Goal: Transaction & Acquisition: Register for event/course

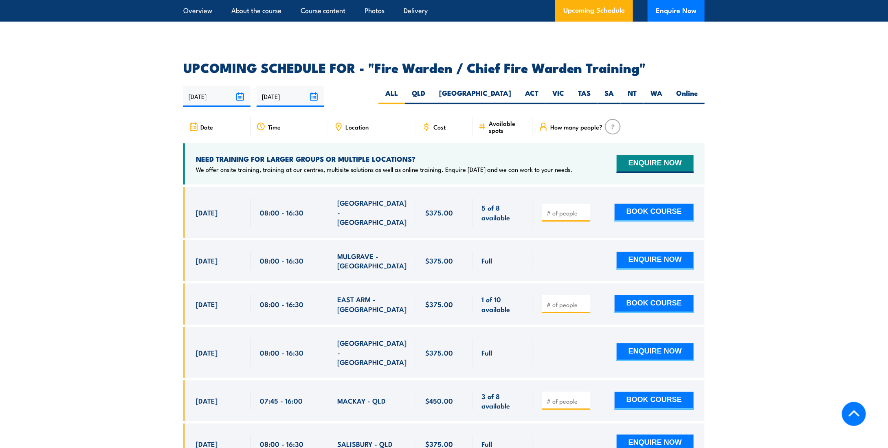
scroll to position [1385, 0]
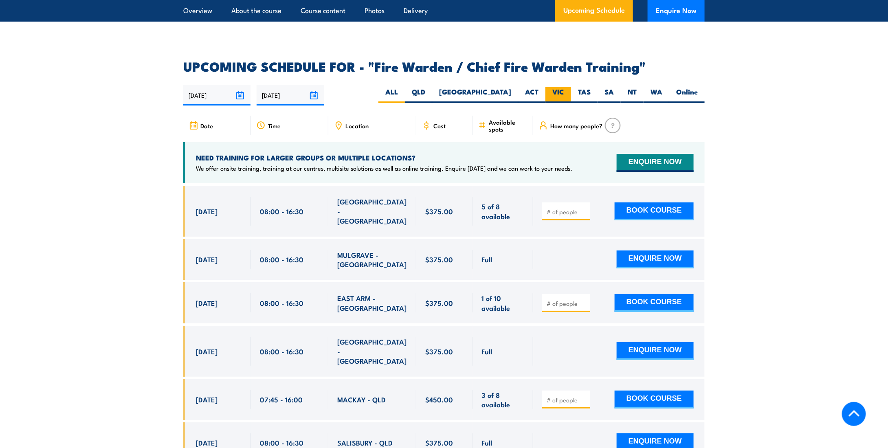
click at [551, 90] on label "VIC" at bounding box center [558, 95] width 26 height 16
click at [564, 90] on input "VIC" at bounding box center [566, 89] width 5 height 5
radio input "true"
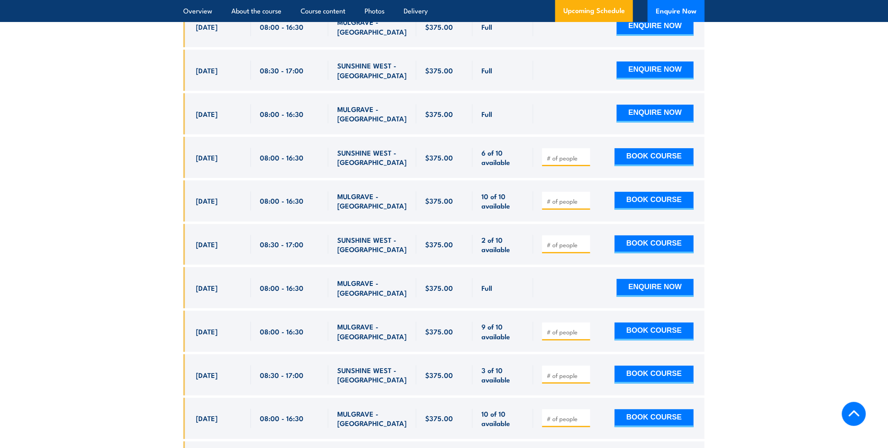
scroll to position [1605, 0]
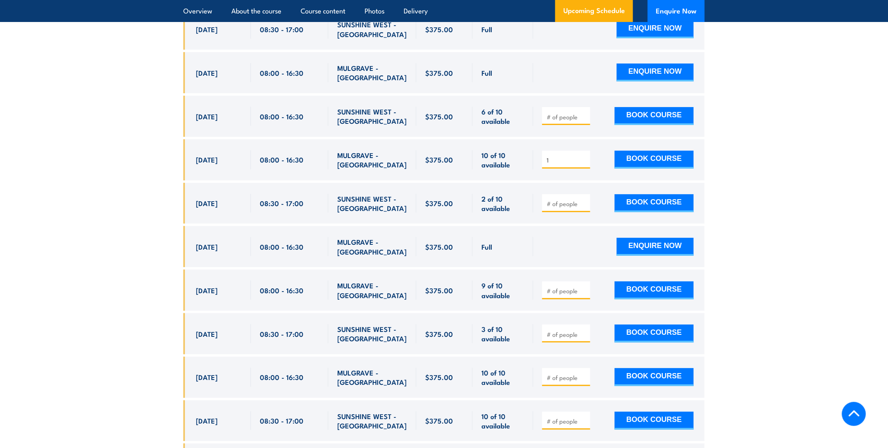
type input "1"
click at [584, 157] on input "1" at bounding box center [567, 160] width 41 height 8
click at [634, 153] on button "BOOK COURSE" at bounding box center [654, 160] width 79 height 18
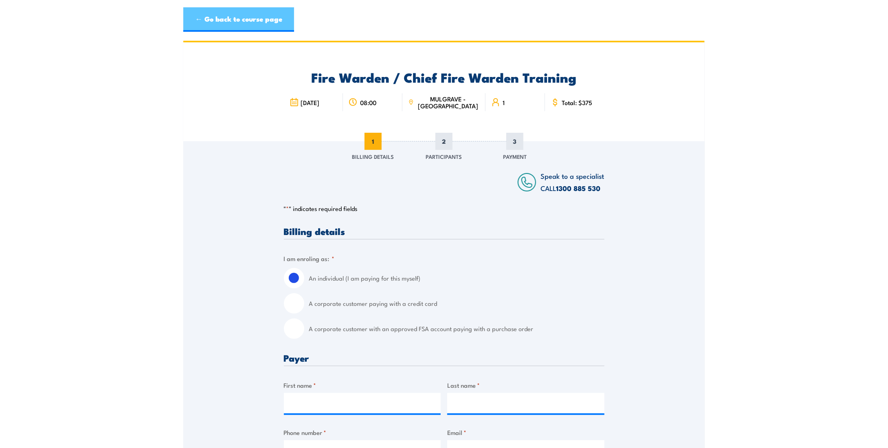
click at [220, 19] on link "← Go back to course page" at bounding box center [238, 19] width 111 height 24
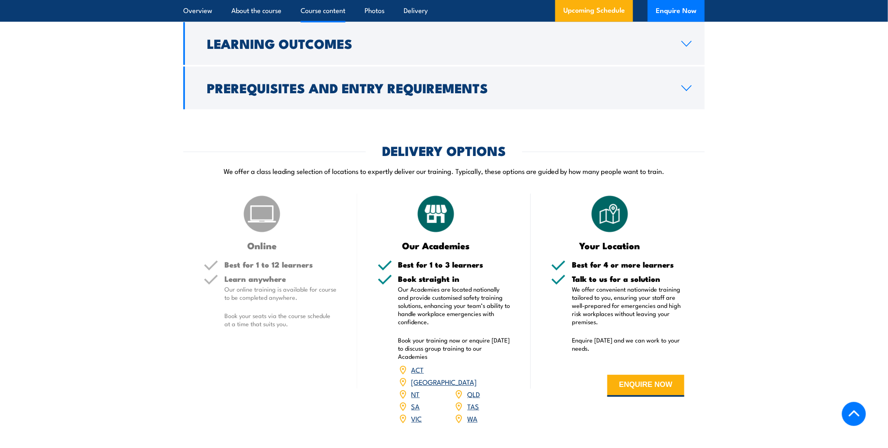
scroll to position [977, 0]
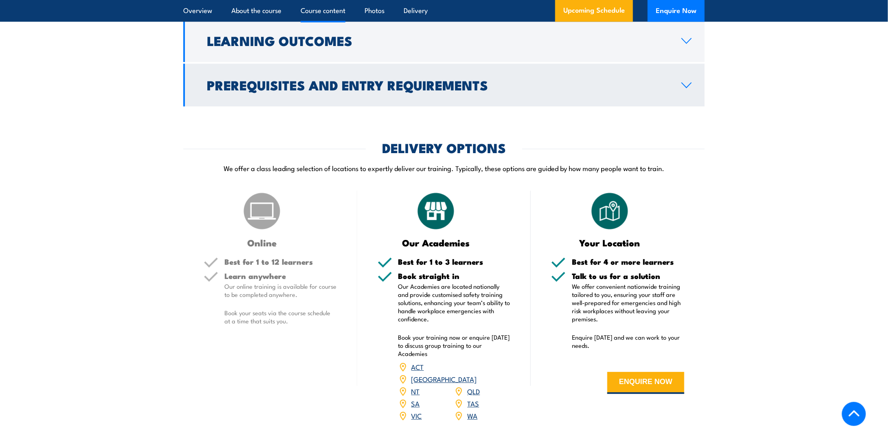
click at [694, 95] on link "Prerequisites and Entry Requirements" at bounding box center [443, 85] width 521 height 43
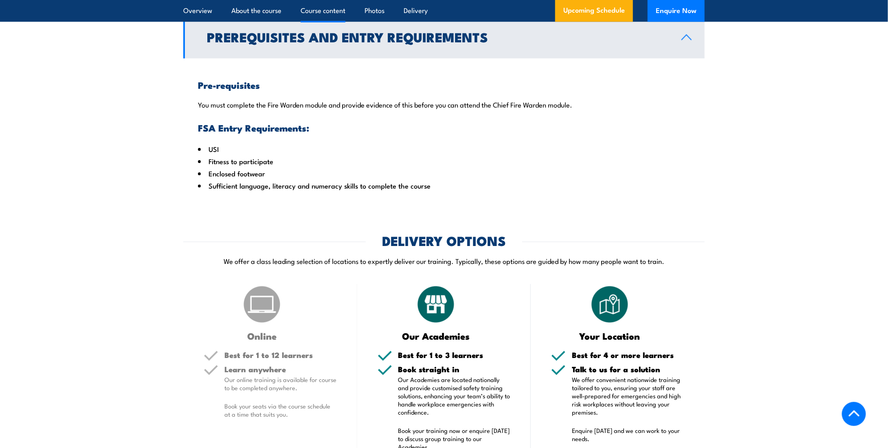
scroll to position [896, 0]
click at [686, 40] on icon at bounding box center [686, 37] width 11 height 7
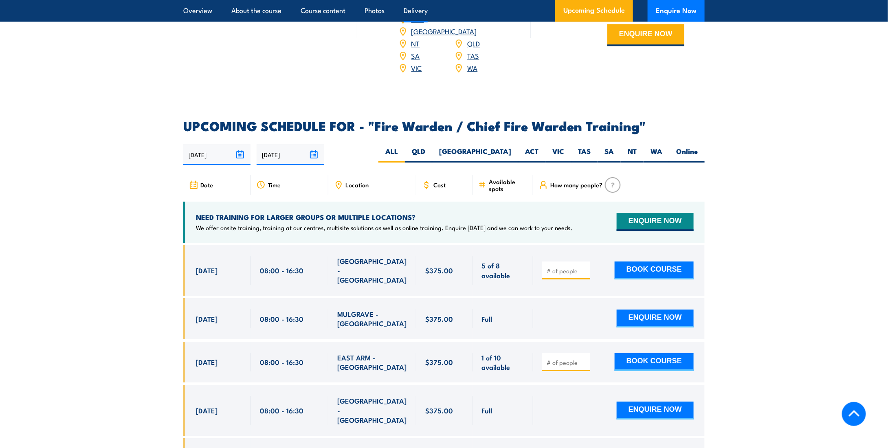
scroll to position [1141, 0]
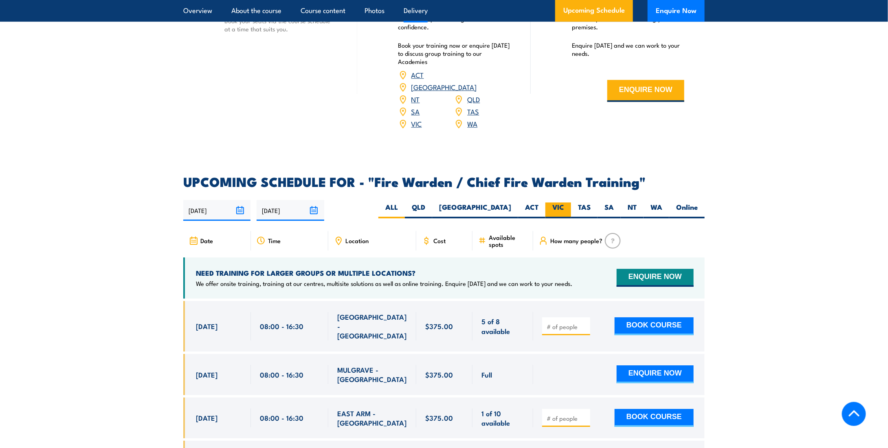
click at [561, 206] on label "VIC" at bounding box center [558, 210] width 26 height 16
click at [564, 206] on input "VIC" at bounding box center [566, 204] width 5 height 5
radio input "true"
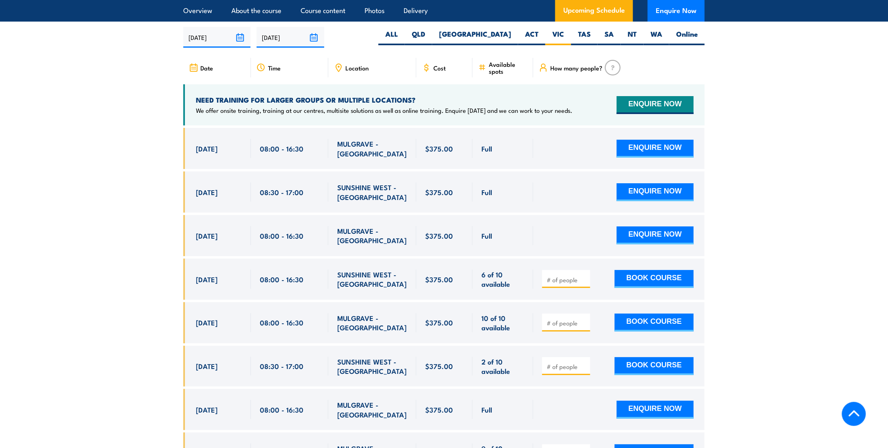
click at [556, 363] on input "number" at bounding box center [567, 366] width 41 height 8
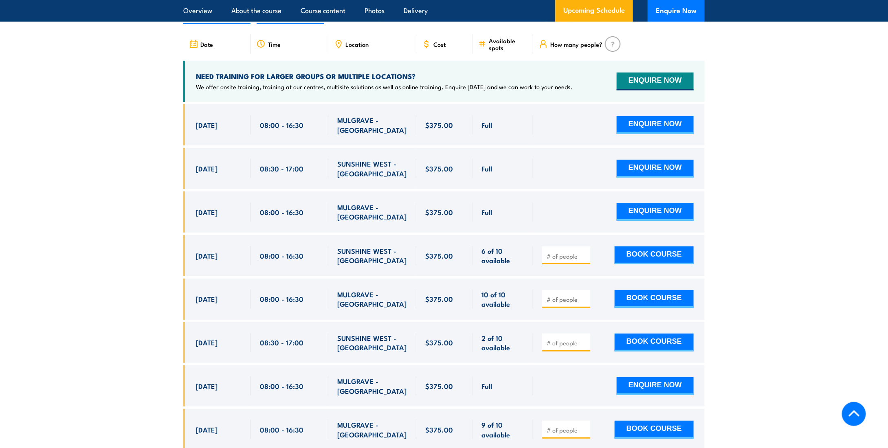
scroll to position [1483, 0]
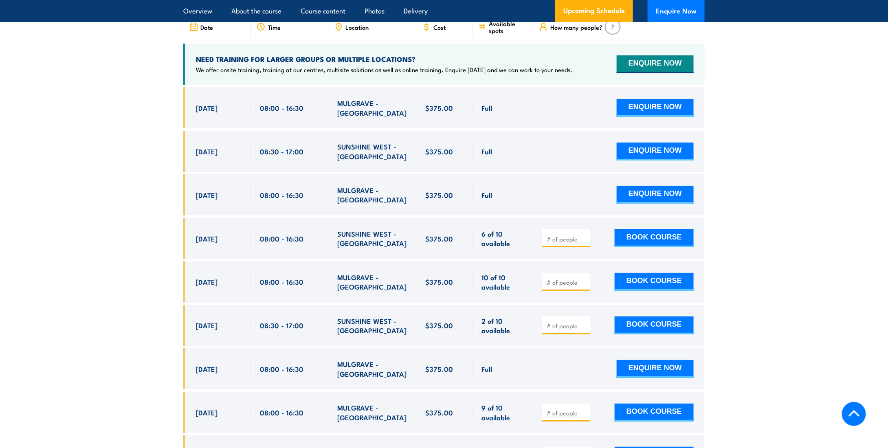
click at [554, 409] on input "number" at bounding box center [567, 413] width 41 height 8
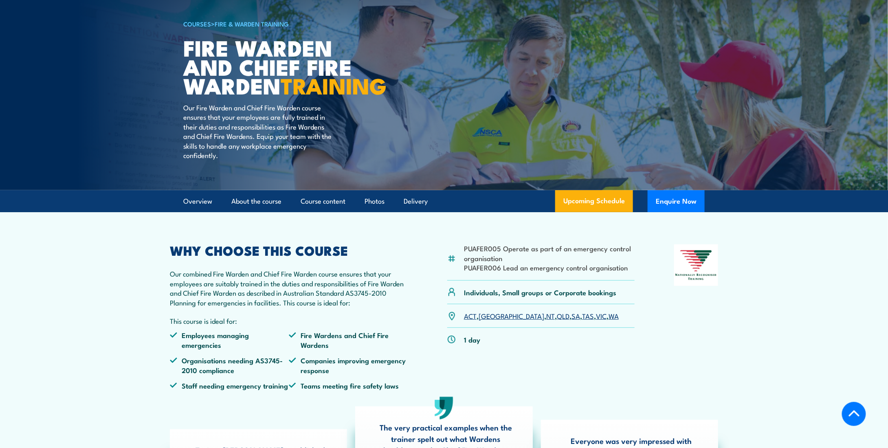
scroll to position [0, 0]
